Goal: Task Accomplishment & Management: Manage account settings

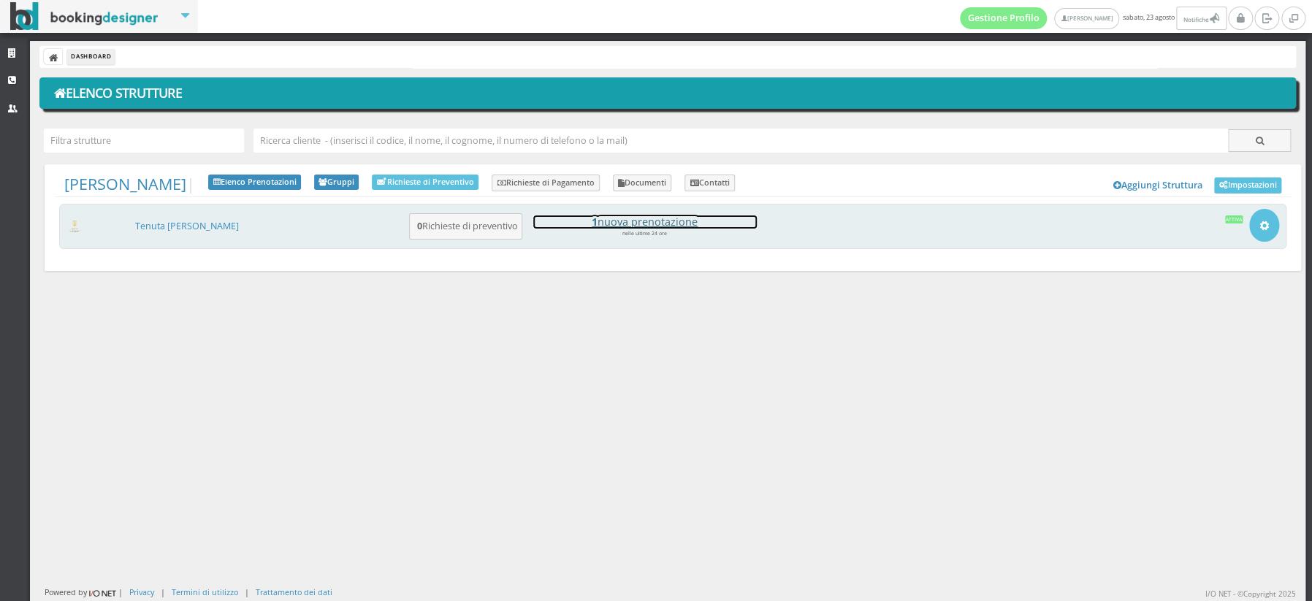
click at [675, 222] on h4 "1 nuova prenotazione" at bounding box center [644, 221] width 223 height 12
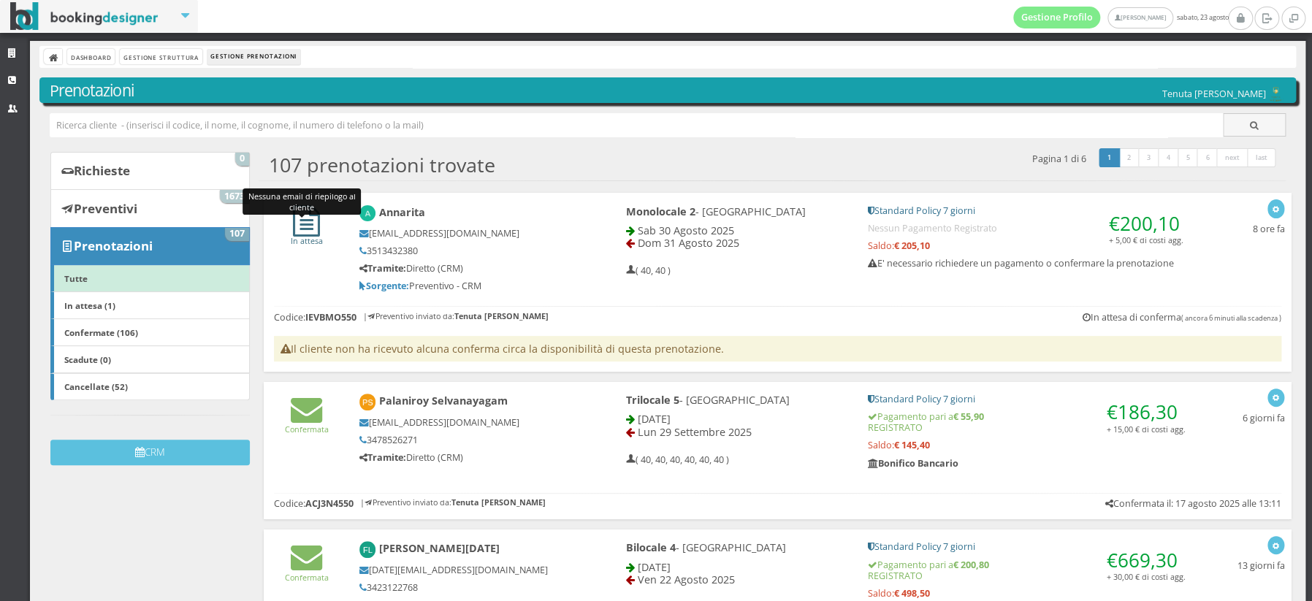
click at [301, 229] on icon at bounding box center [306, 220] width 27 height 31
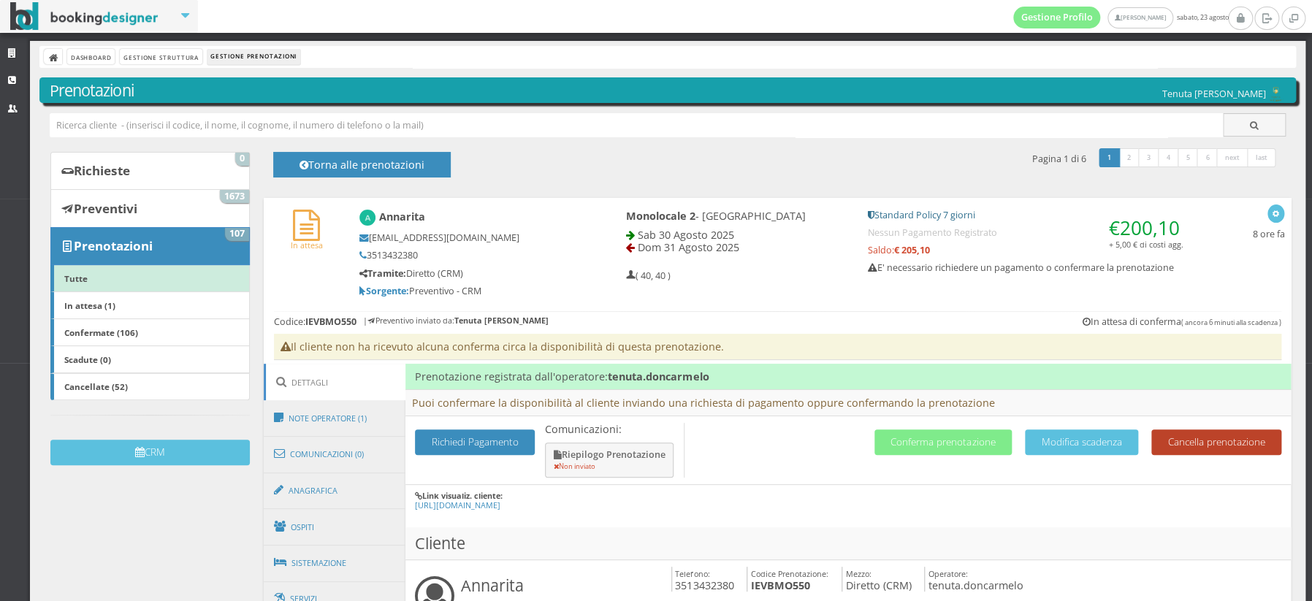
click at [1206, 451] on button "Cancella prenotazione" at bounding box center [1216, 442] width 130 height 26
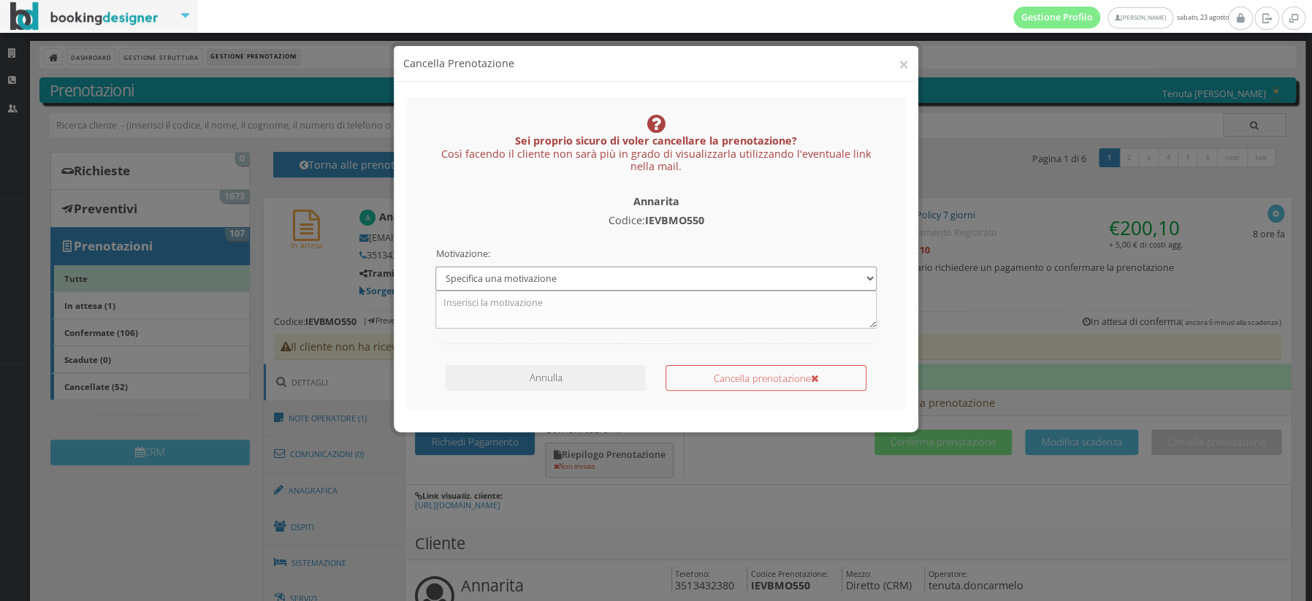
click at [640, 278] on select "Specifica una motivazione Errore di inserimento Prenotazione duplicata Prenotaz…" at bounding box center [655, 279] width 440 height 24
select select "1"
click at [435, 267] on select "Specifica una motivazione Errore di inserimento Prenotazione duplicata Prenotaz…" at bounding box center [655, 279] width 440 height 24
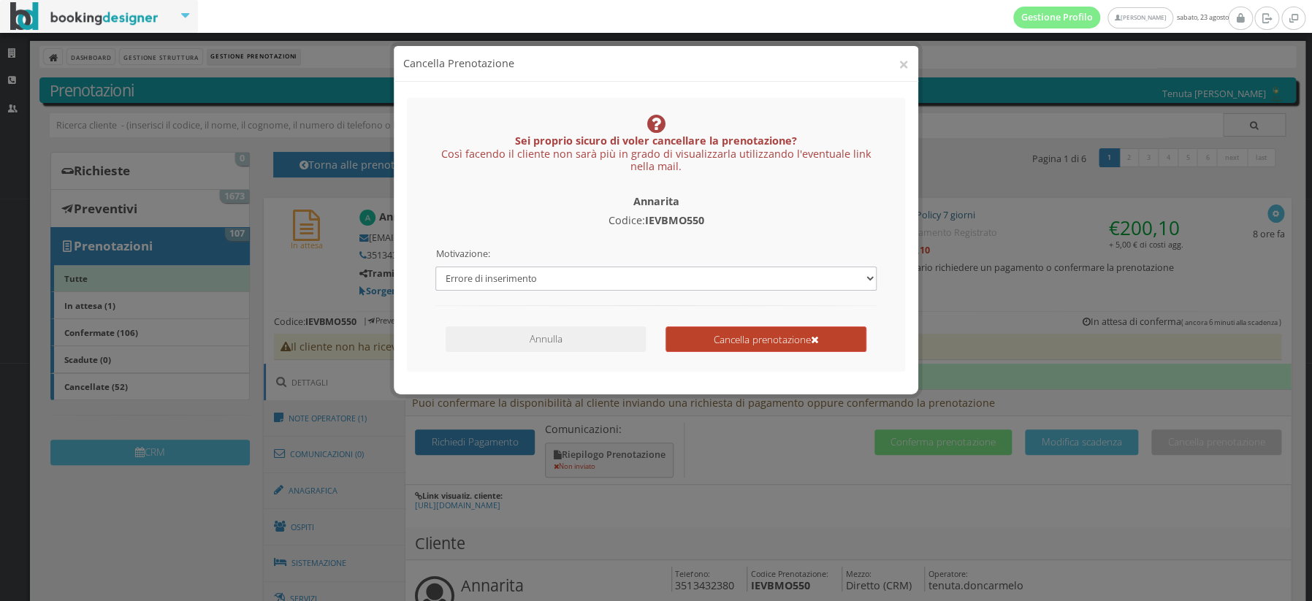
click at [737, 344] on button "Cancella prenotazione" at bounding box center [765, 339] width 201 height 26
